Goal: Check status: Check status

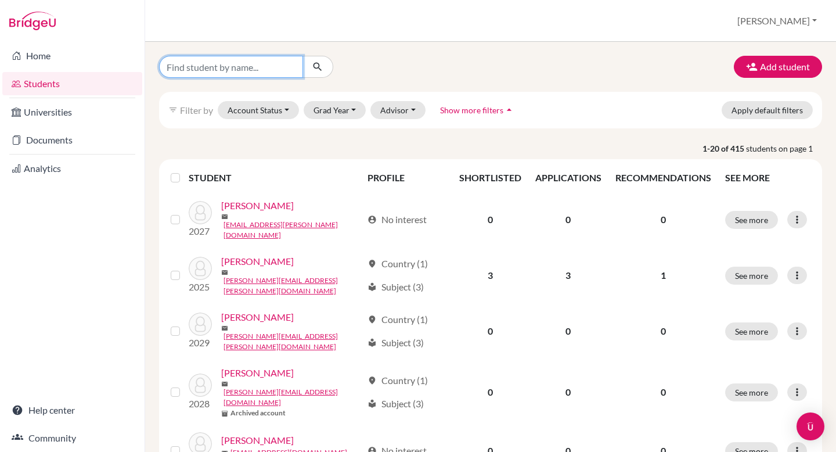
click at [232, 68] on input "Find student by name..." at bounding box center [231, 67] width 144 height 22
type input "[PERSON_NAME]"
click button "submit" at bounding box center [317, 67] width 31 height 22
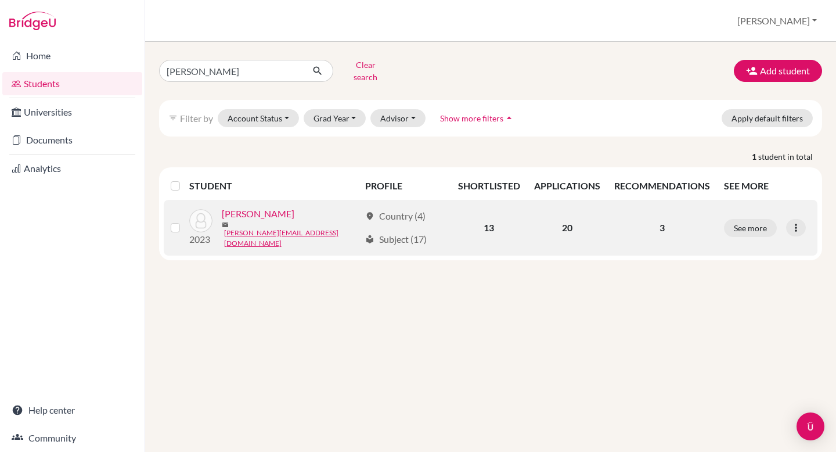
click at [243, 213] on link "[PERSON_NAME]" at bounding box center [258, 214] width 73 height 14
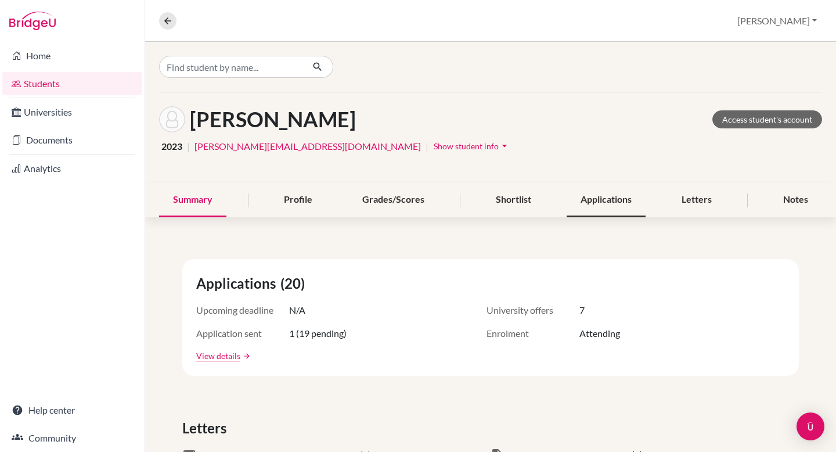
click at [589, 199] on div "Applications" at bounding box center [606, 200] width 79 height 34
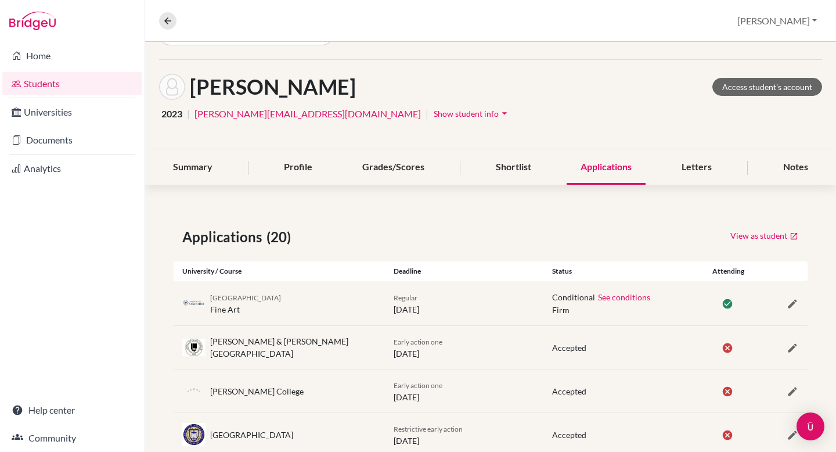
scroll to position [32, 0]
